Goal: Task Accomplishment & Management: Use online tool/utility

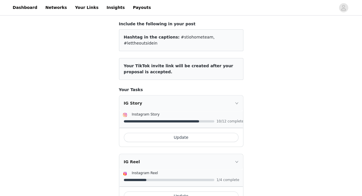
scroll to position [42, 0]
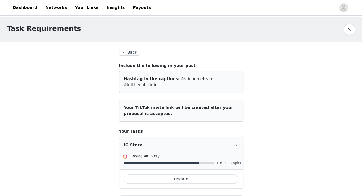
click at [239, 137] on div "IG Story" at bounding box center [181, 145] width 124 height 16
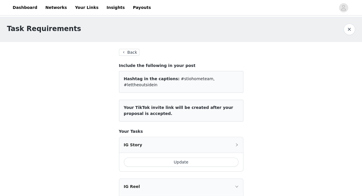
click at [239, 137] on div "IG Story" at bounding box center [181, 145] width 124 height 16
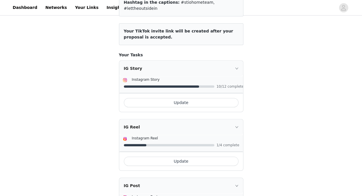
scroll to position [77, 0]
click at [182, 98] on button "Update" at bounding box center [181, 102] width 115 height 9
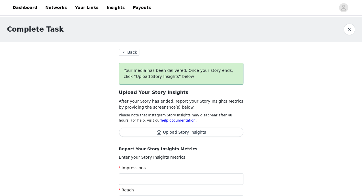
click at [126, 52] on button "Back" at bounding box center [129, 52] width 21 height 7
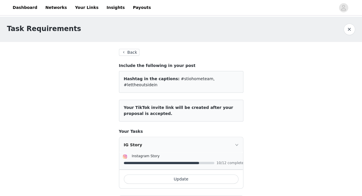
click at [128, 50] on button "Back" at bounding box center [129, 52] width 21 height 7
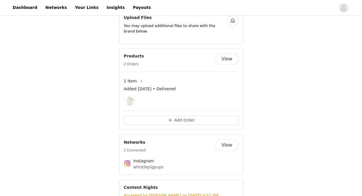
scroll to position [410, 0]
click at [132, 94] on img at bounding box center [130, 100] width 10 height 12
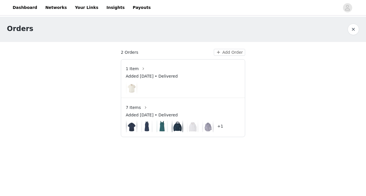
click at [77, 96] on div "Orders 2 Orders Add Order 1 Item Added [DATE] • Delivered 7 Items Added [DATE] …" at bounding box center [183, 81] width 366 height 128
click at [26, 7] on link "Dashboard" at bounding box center [24, 7] width 31 height 13
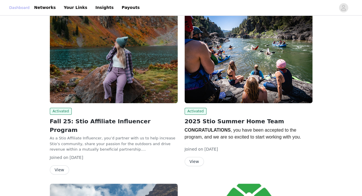
scroll to position [89, 0]
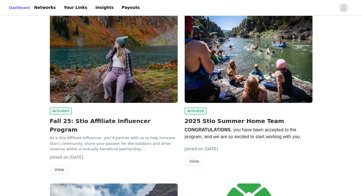
click at [66, 91] on img at bounding box center [114, 55] width 128 height 96
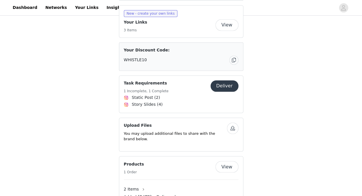
scroll to position [383, 0]
click at [221, 80] on button "Deliver" at bounding box center [225, 86] width 28 height 12
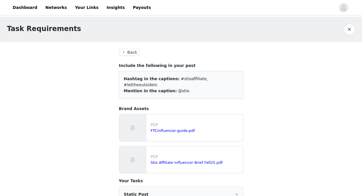
click at [127, 54] on button "Back" at bounding box center [129, 52] width 21 height 7
